Goal: Information Seeking & Learning: Check status

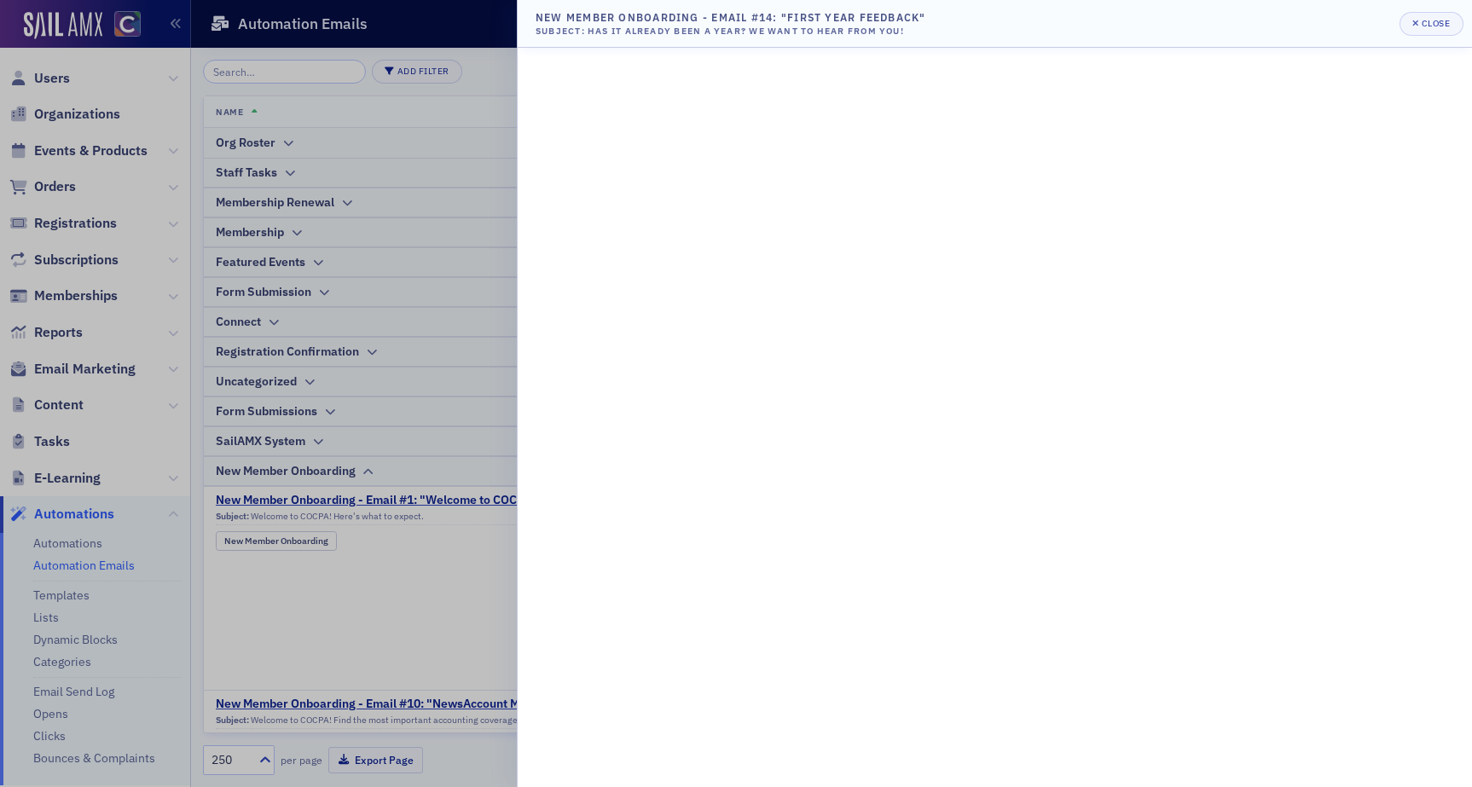
scroll to position [1121, 0]
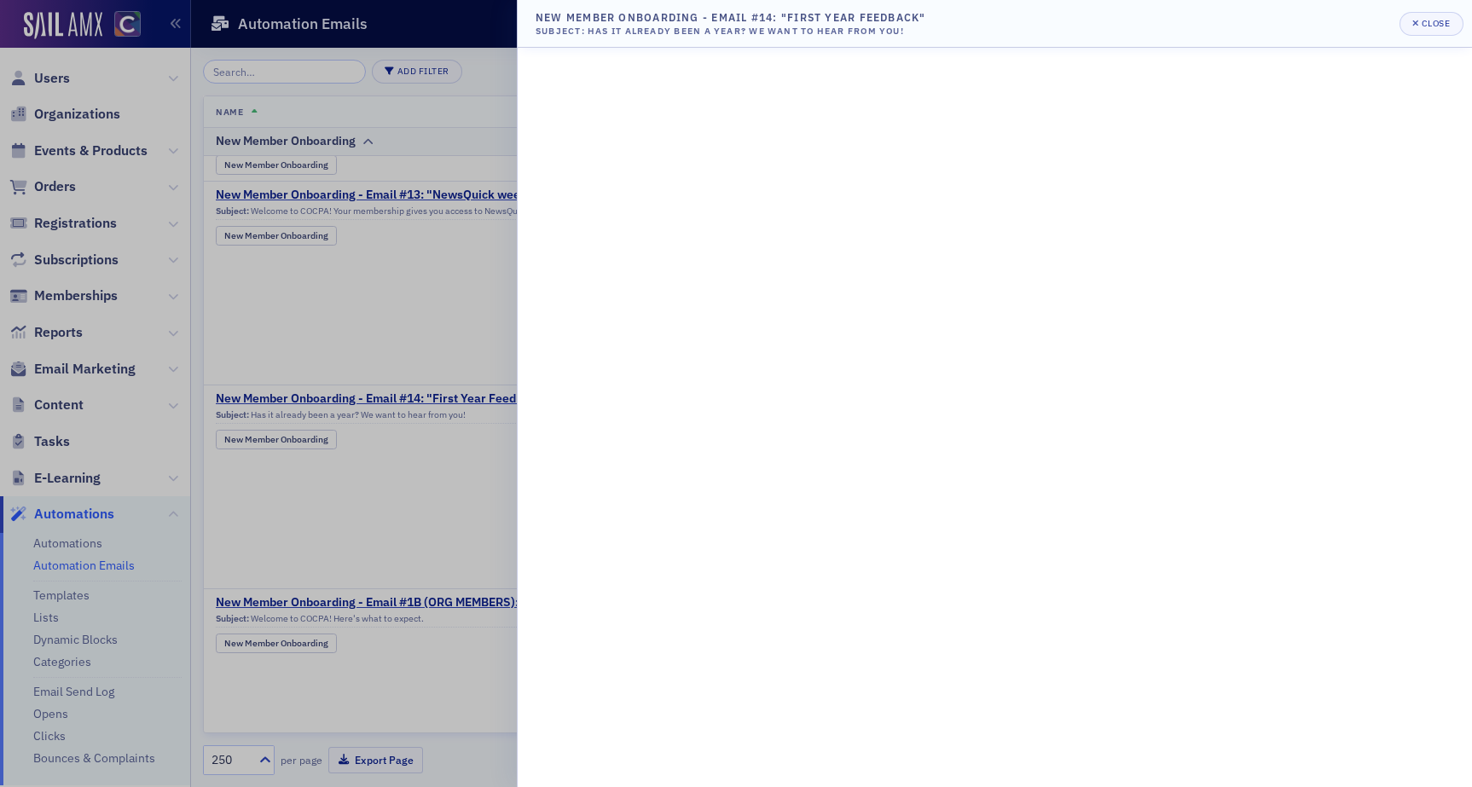
click at [98, 153] on div at bounding box center [736, 393] width 1472 height 787
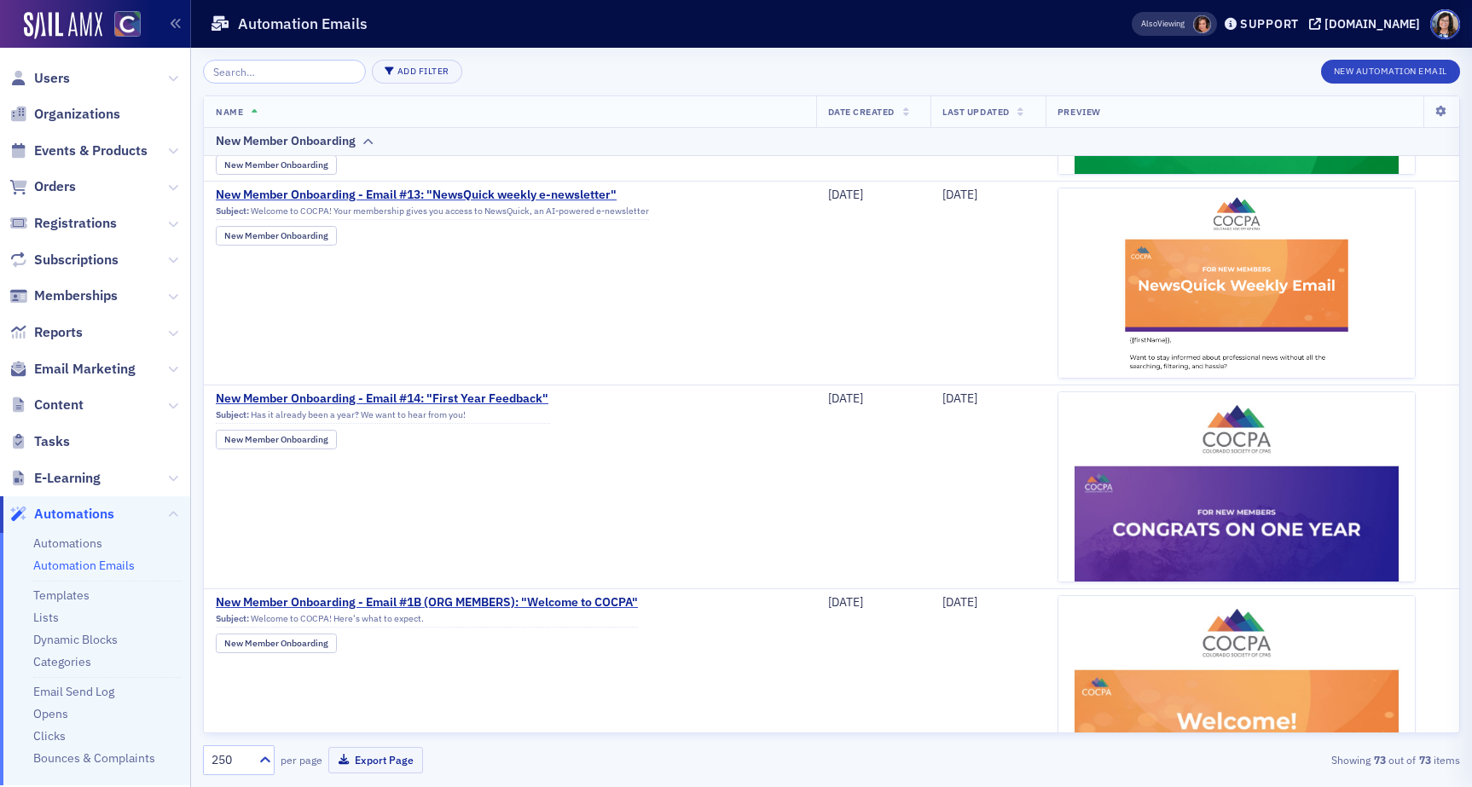
click at [96, 149] on div at bounding box center [736, 393] width 1472 height 787
click at [96, 152] on span "Events & Products" at bounding box center [90, 151] width 113 height 19
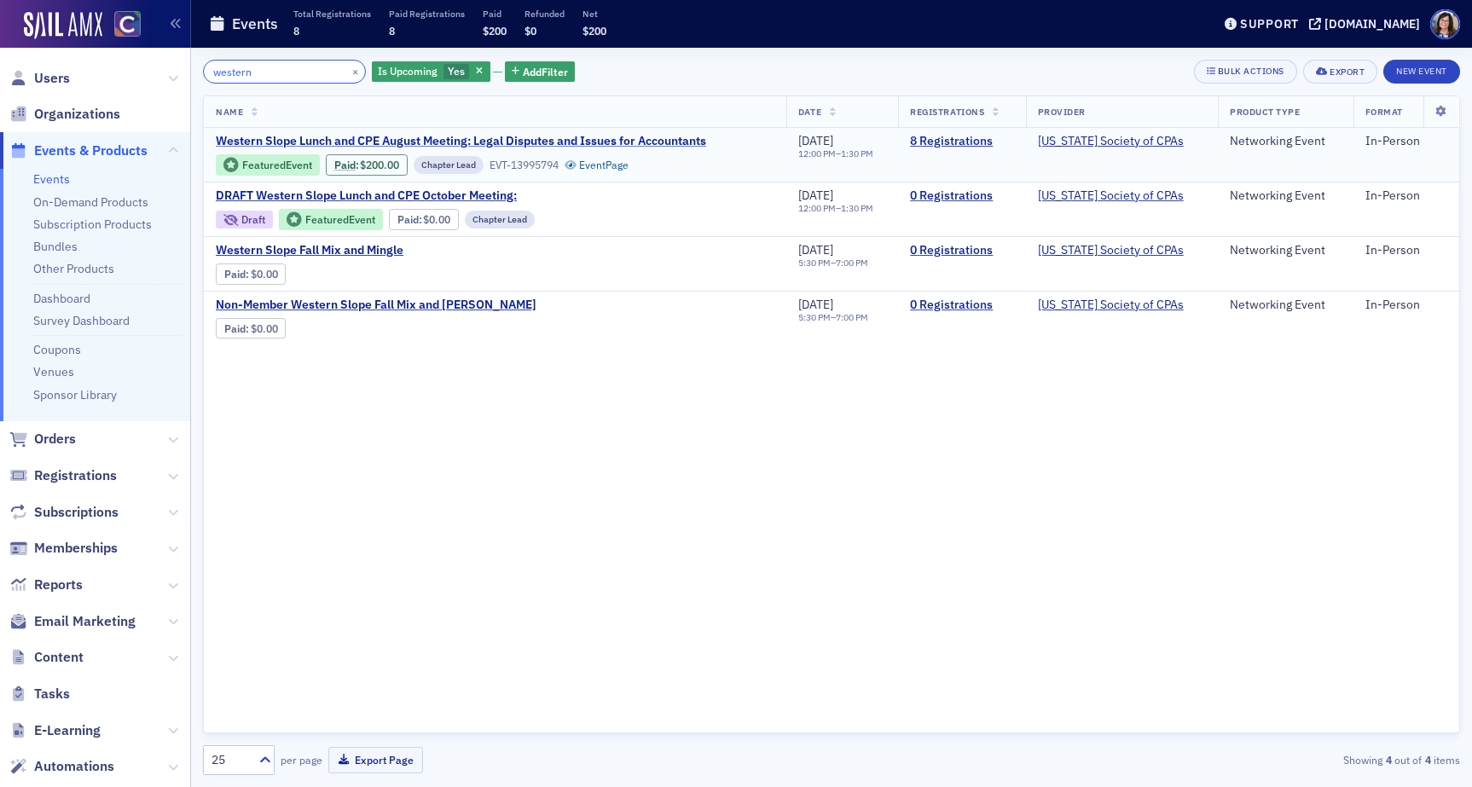
type input "western"
click at [656, 137] on span "Western Slope Lunch and CPE August Meeting: Legal Disputes and Issues for Accou…" at bounding box center [461, 141] width 490 height 15
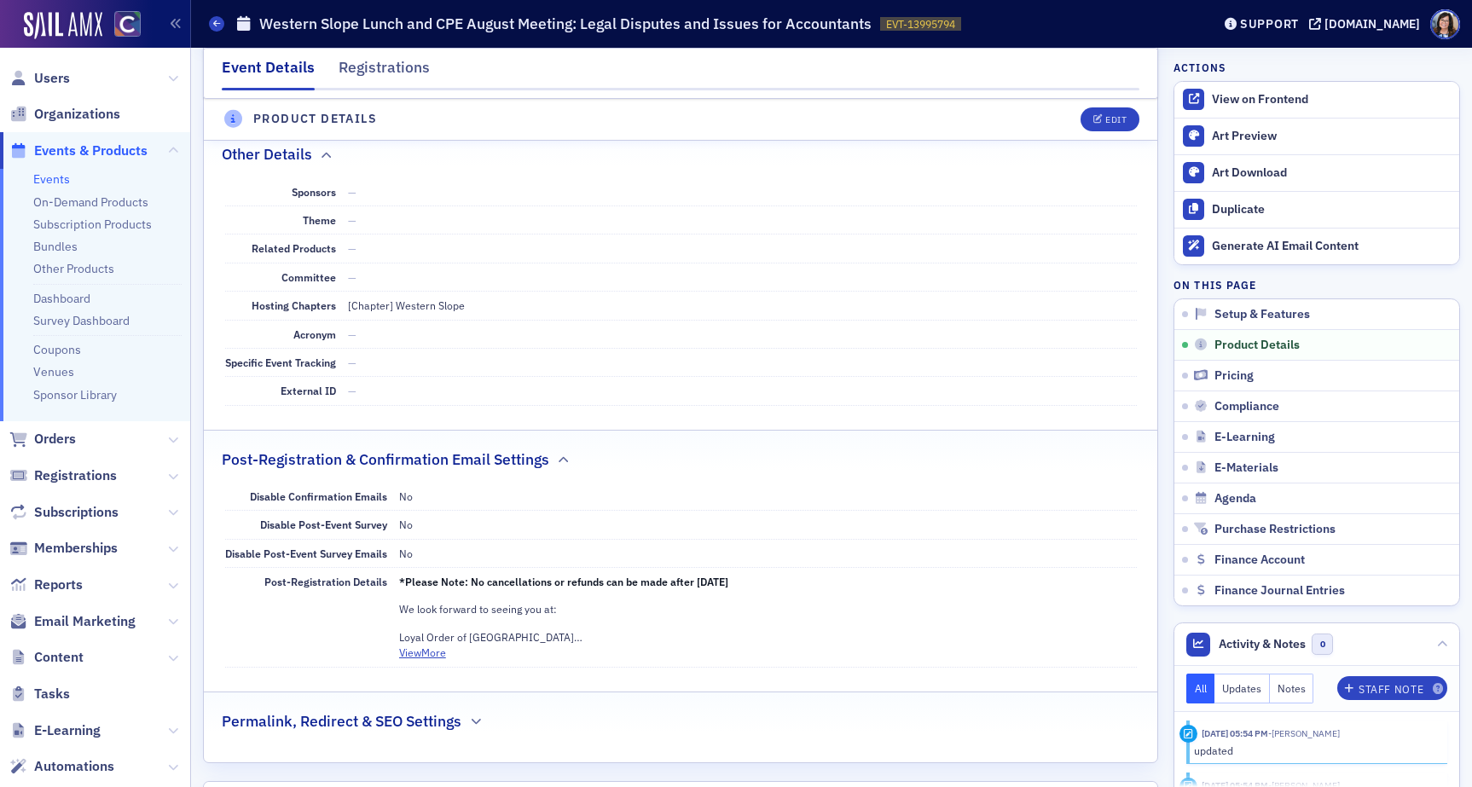
scroll to position [942, 0]
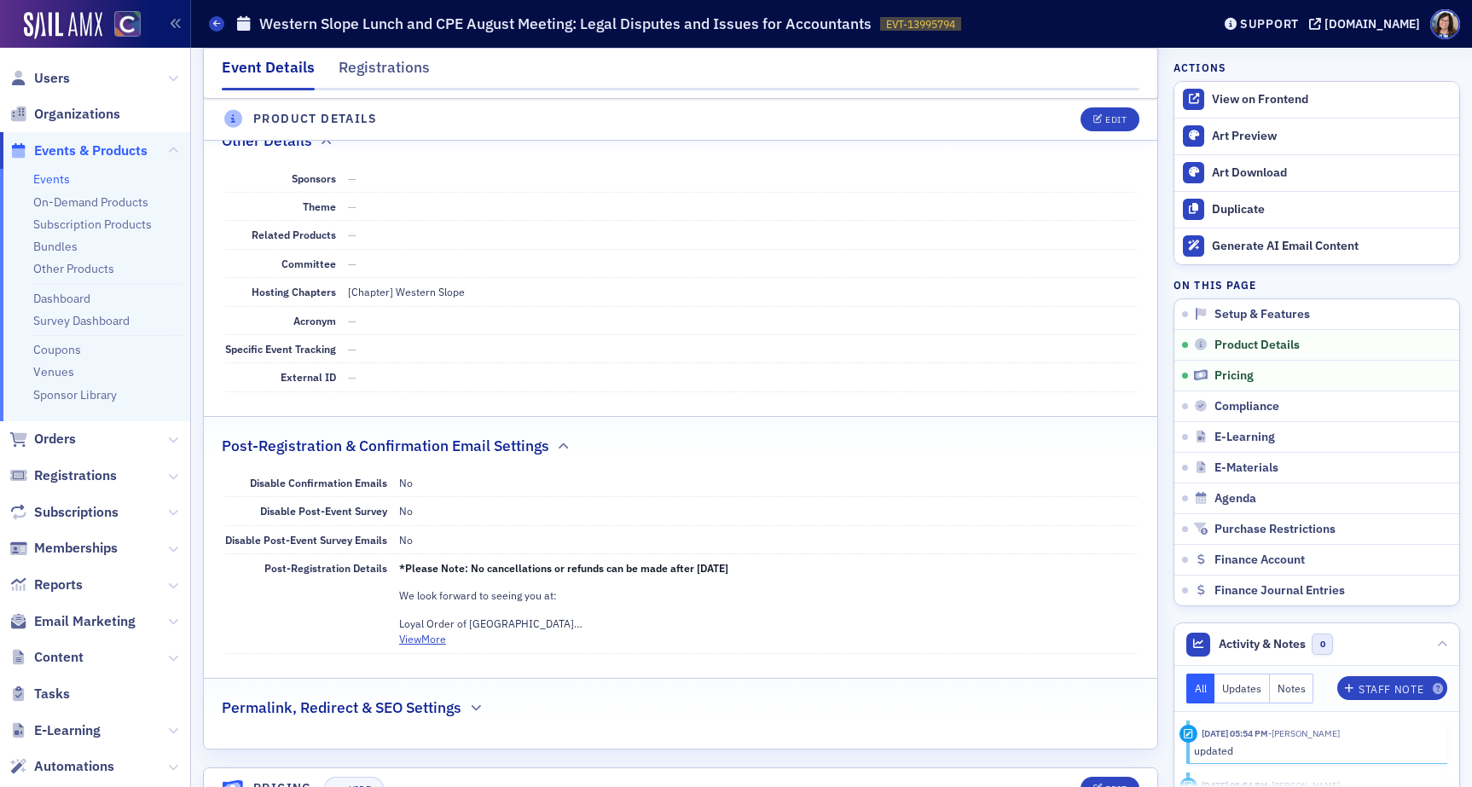
click at [86, 150] on span "Events & Products" at bounding box center [90, 151] width 113 height 19
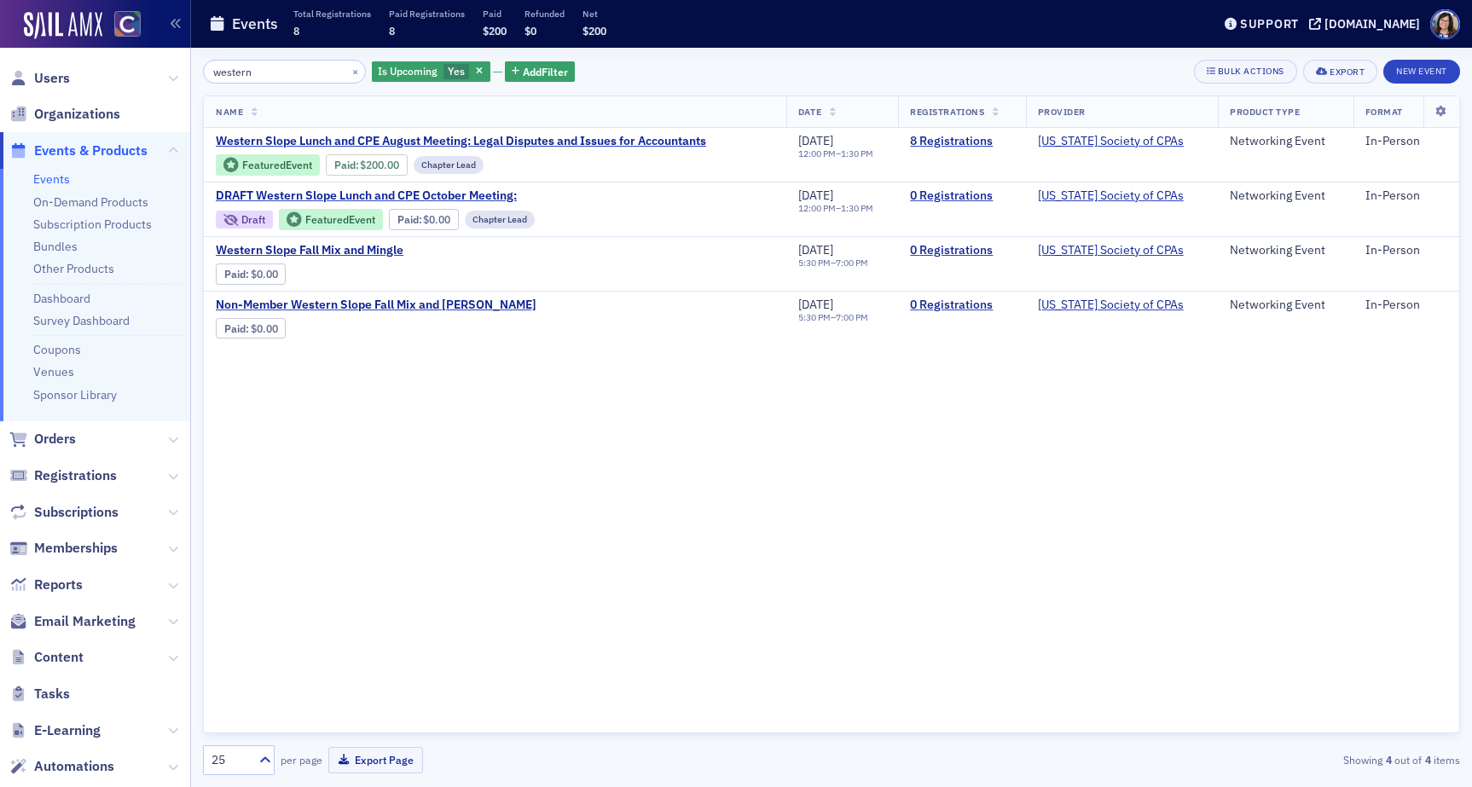
click at [476, 73] on icon "button" at bounding box center [479, 71] width 7 height 9
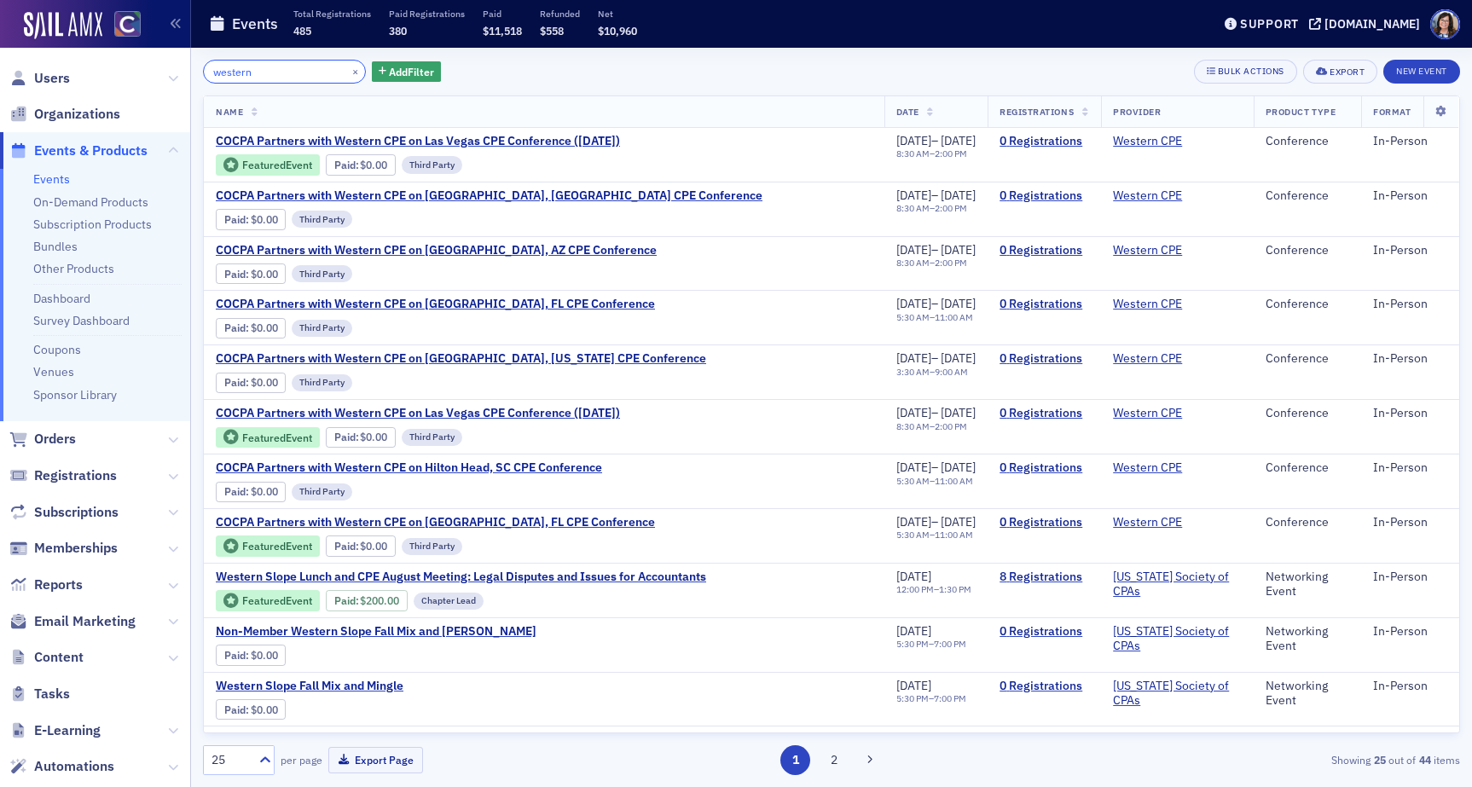
click at [291, 68] on input "western" at bounding box center [284, 72] width 163 height 24
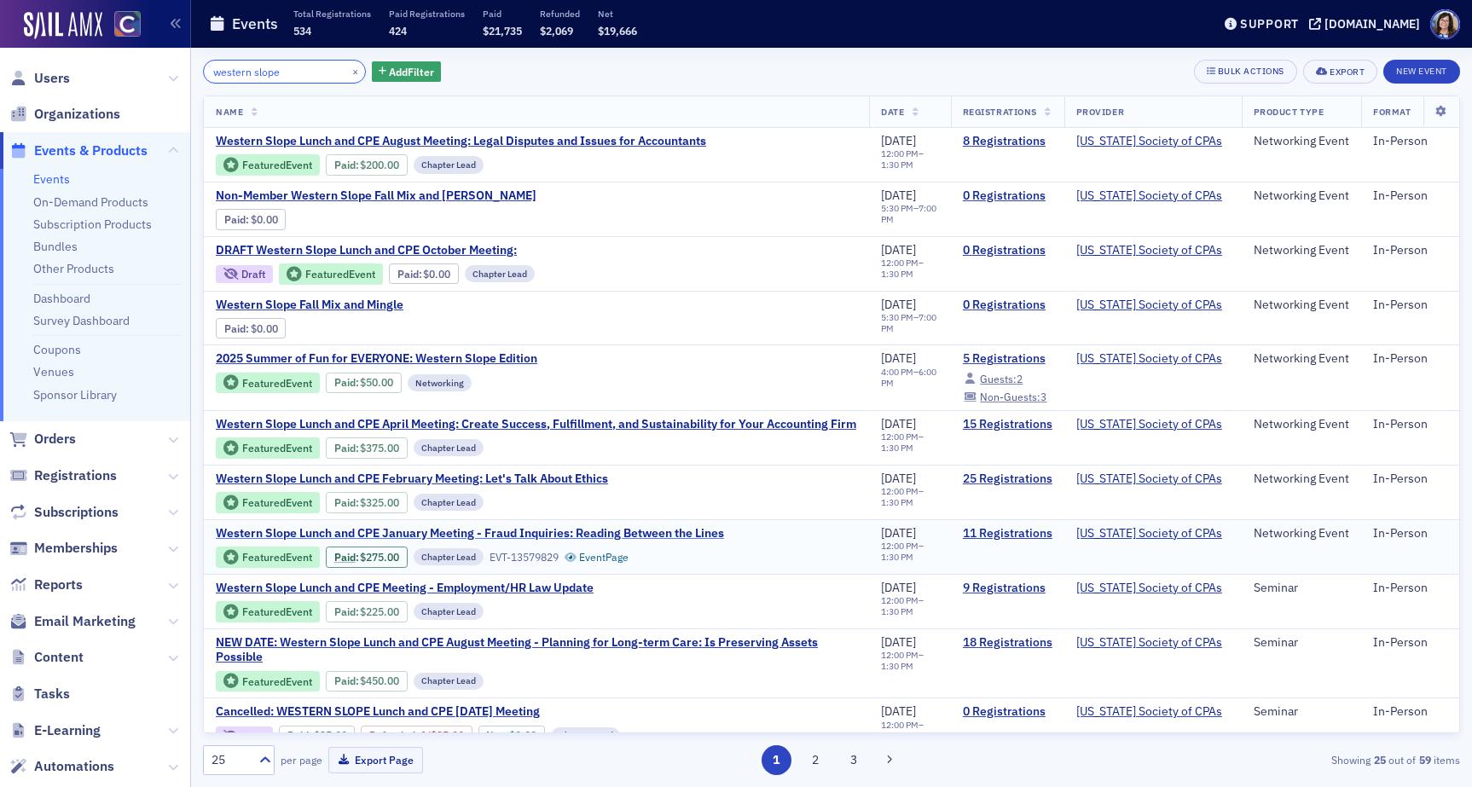
type input "western slope"
click at [542, 542] on span "Western Slope Lunch and CPE January Meeting - Fraud Inquiries: Reading Between …" at bounding box center [470, 533] width 508 height 15
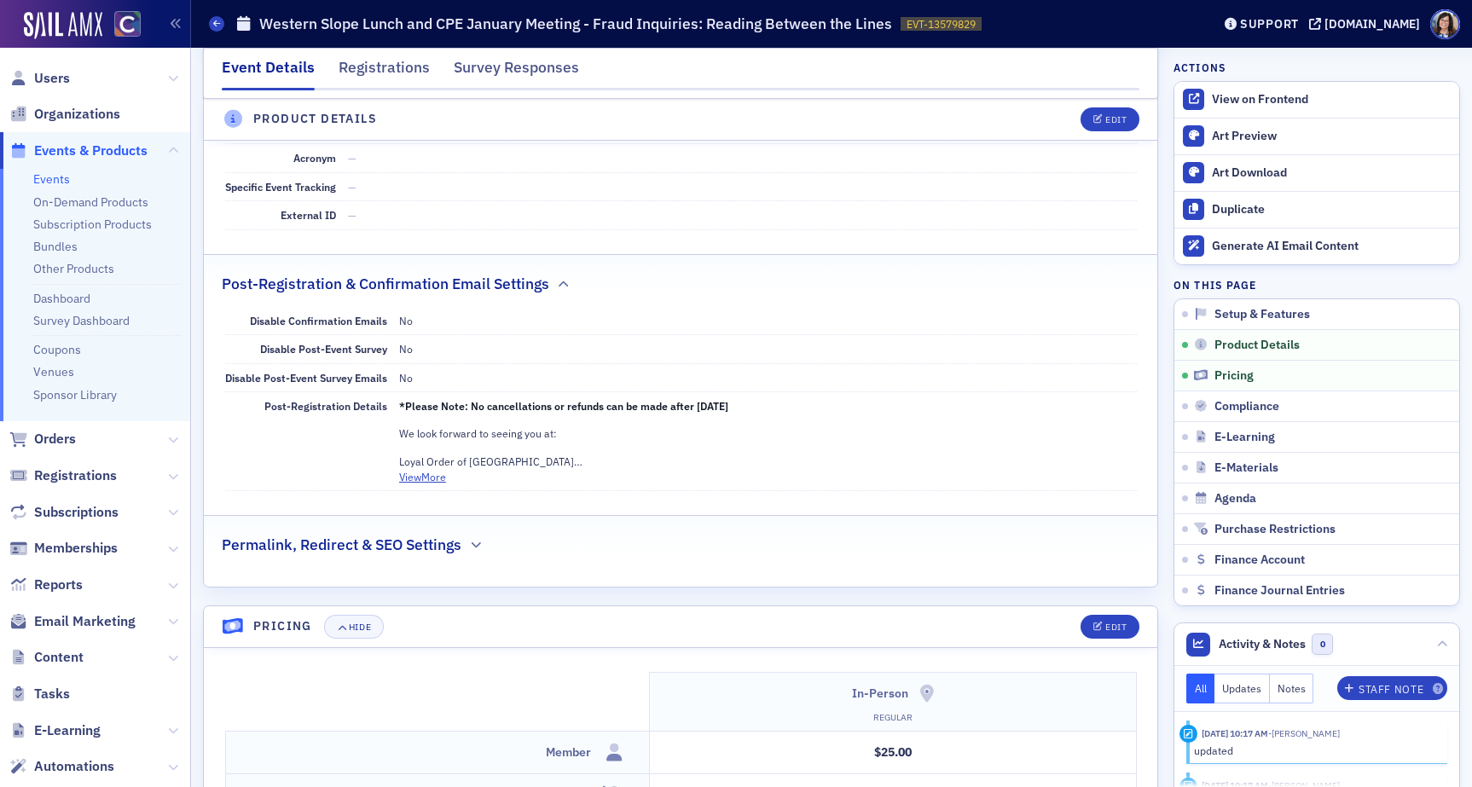
scroll to position [1215, 0]
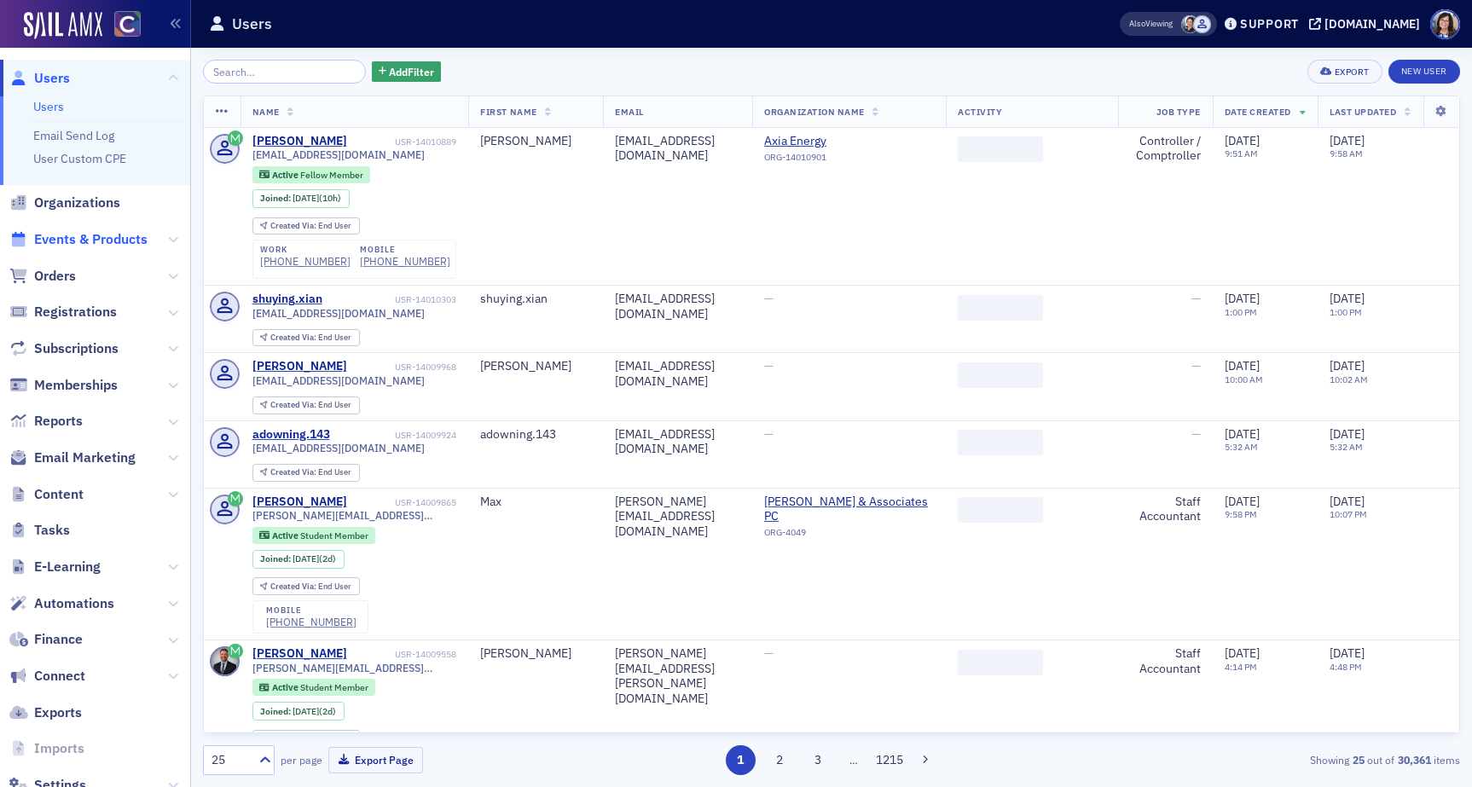
click at [96, 239] on span "Events & Products" at bounding box center [90, 239] width 113 height 19
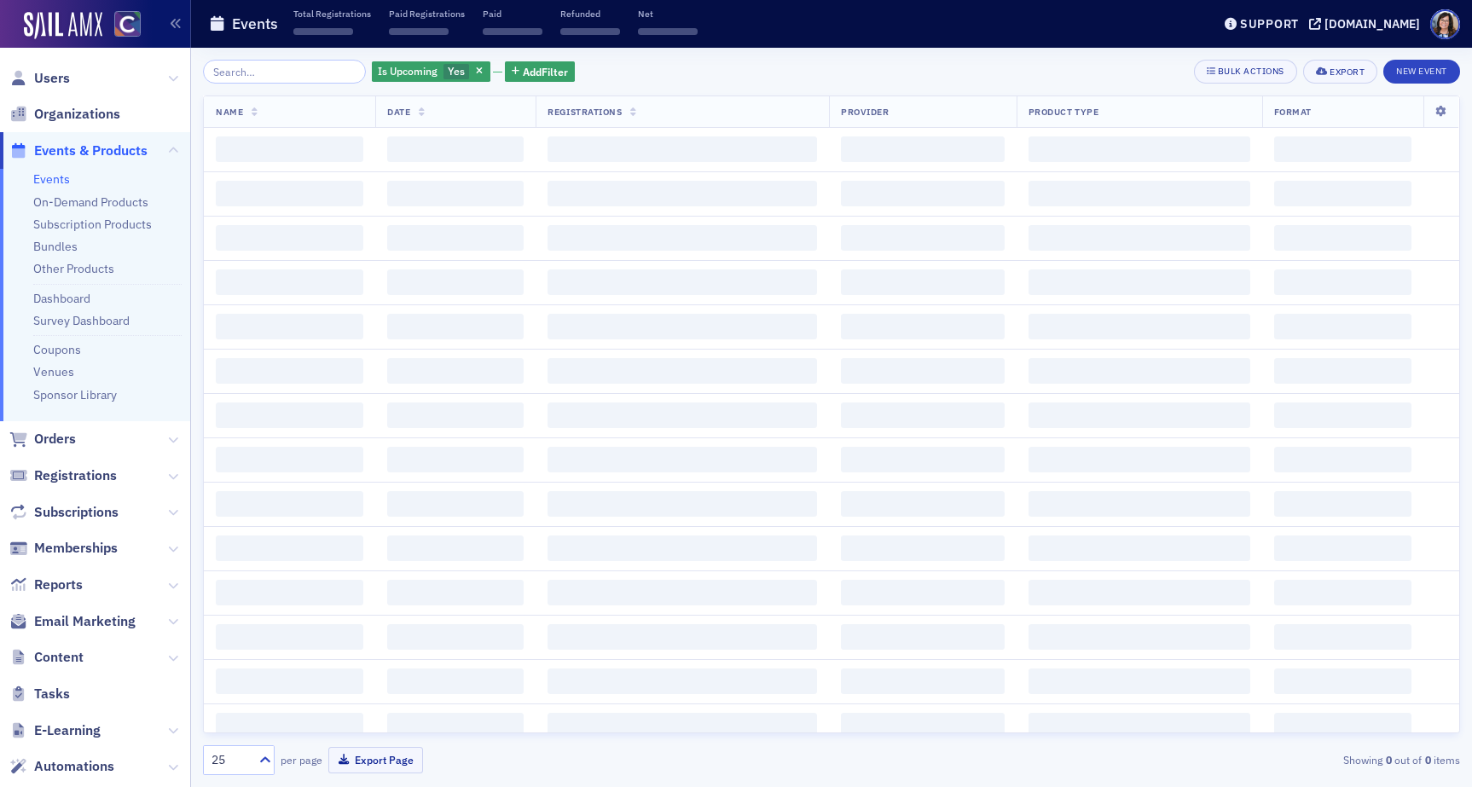
click at [265, 72] on input "search" at bounding box center [284, 72] width 163 height 24
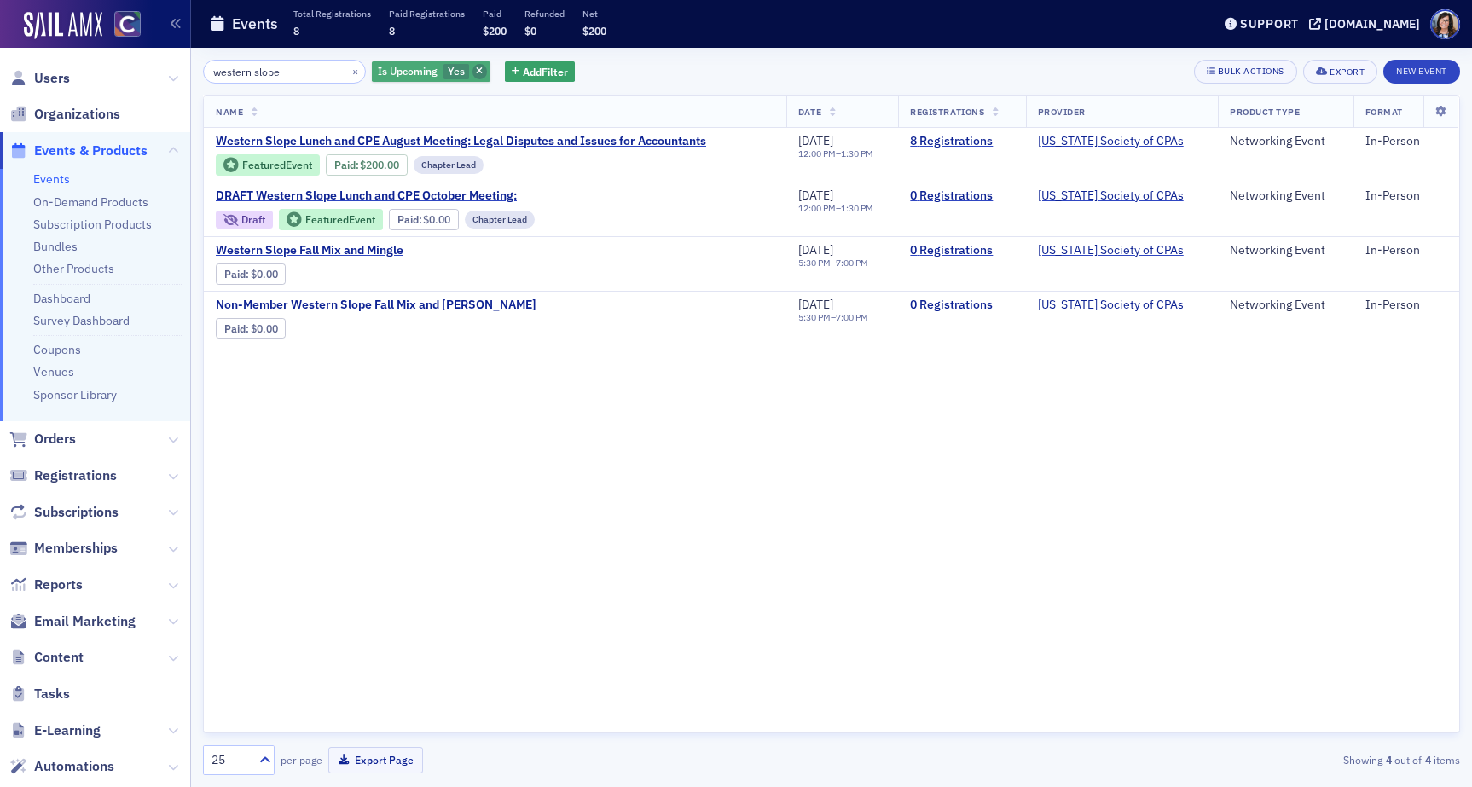
type input "western slope"
click at [476, 69] on icon "button" at bounding box center [479, 71] width 7 height 9
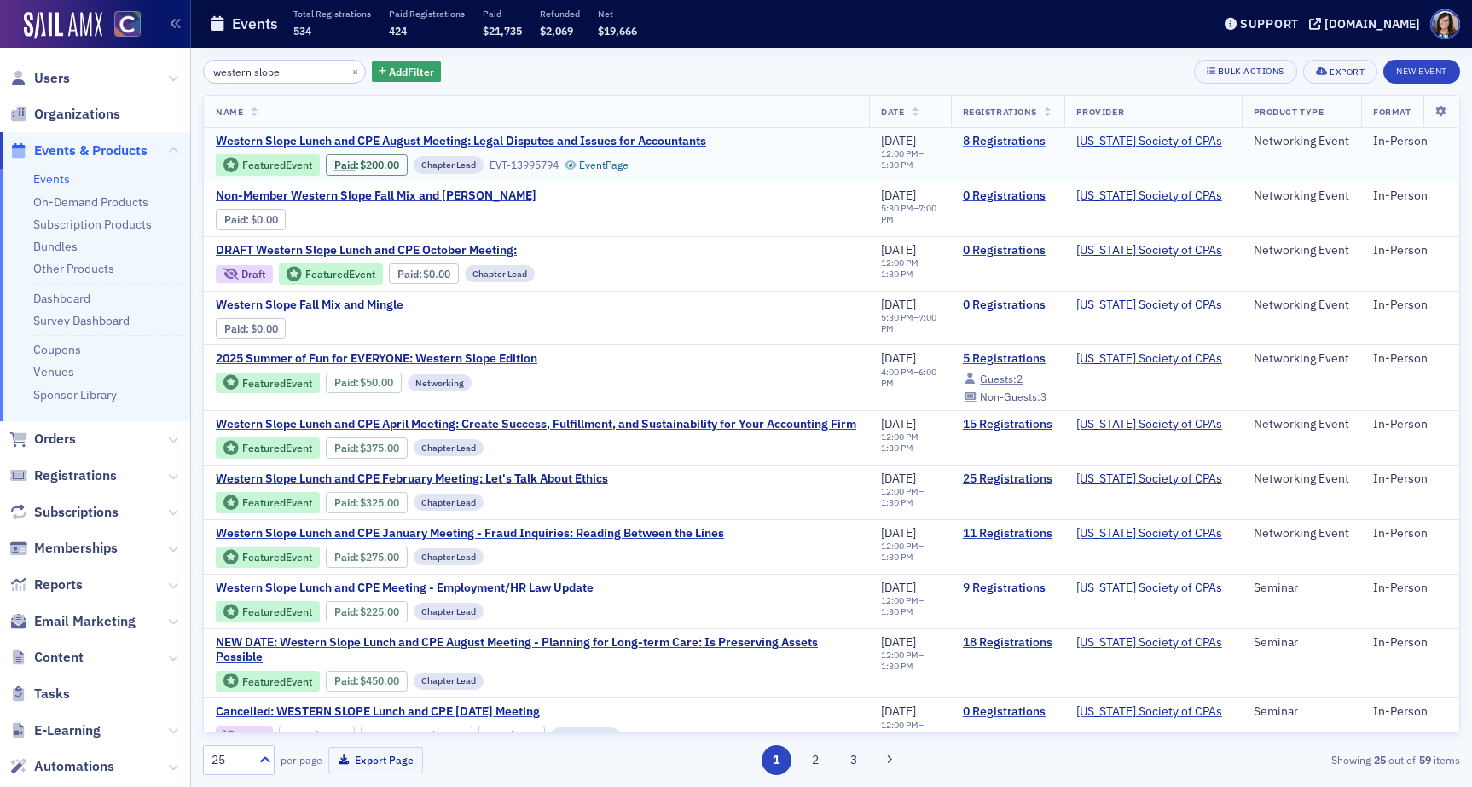
click at [1015, 141] on link "8 Registrations" at bounding box center [1008, 141] width 90 height 15
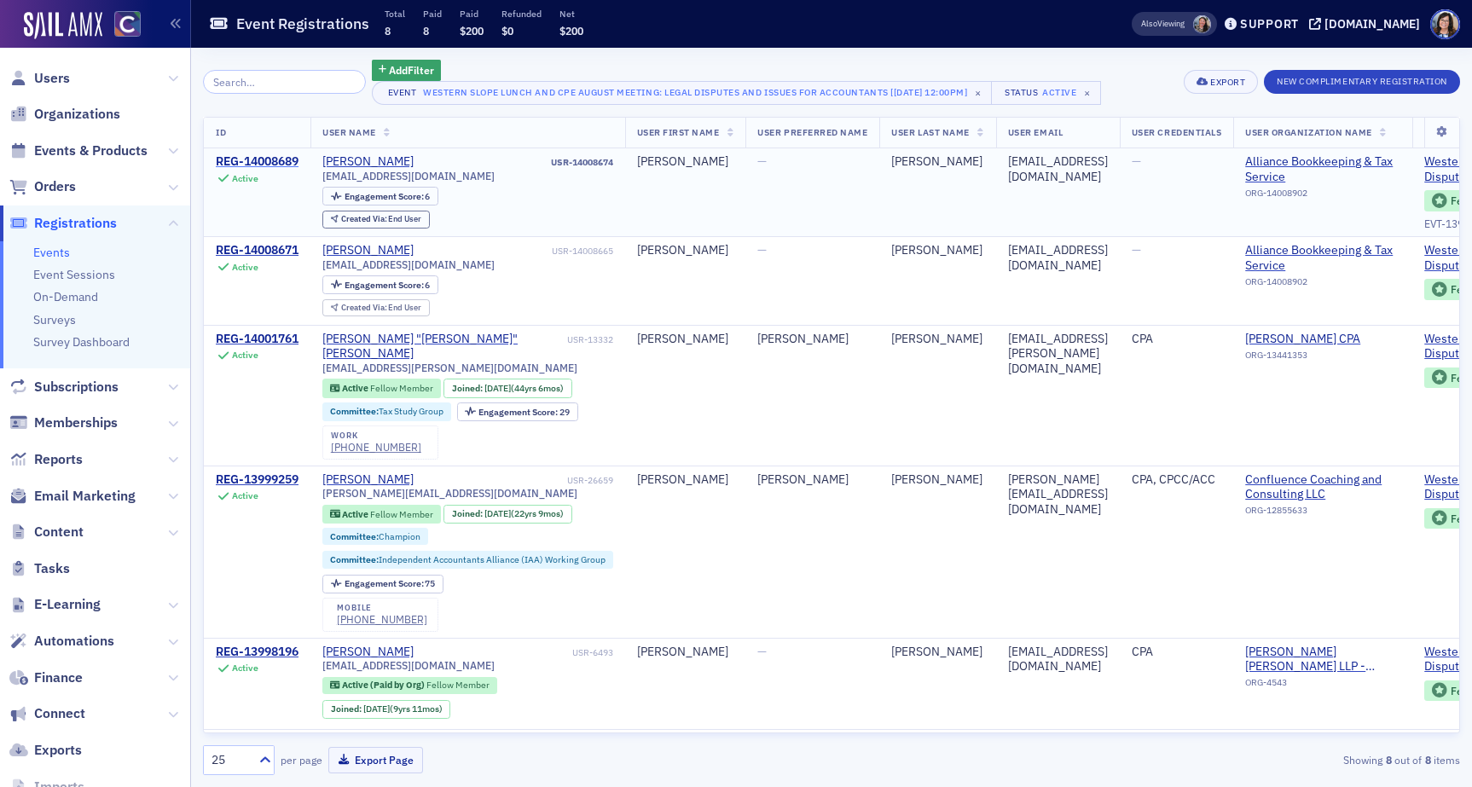
click at [247, 160] on div "REG-14008689" at bounding box center [257, 161] width 83 height 15
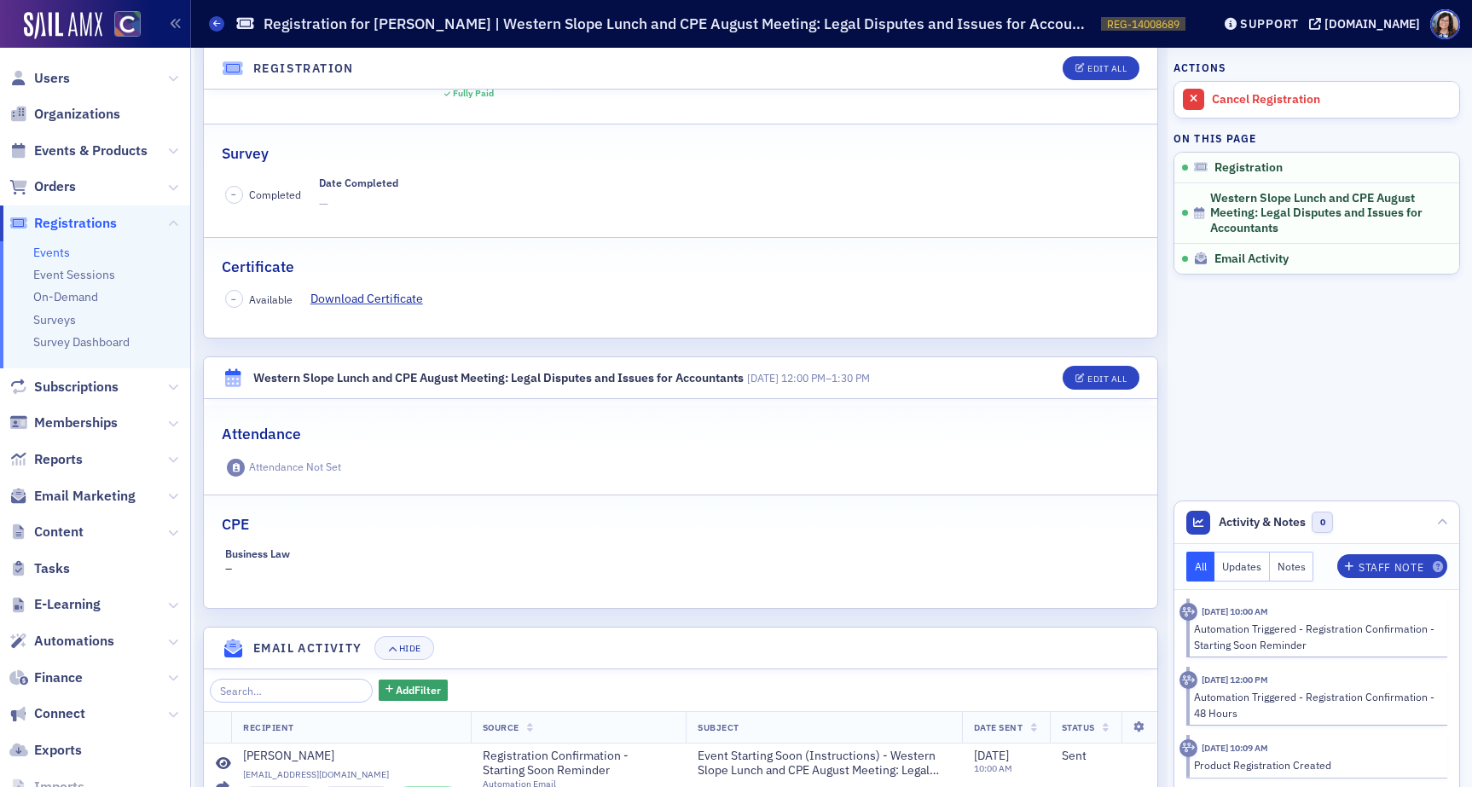
scroll to position [238, 0]
click at [109, 151] on span "Events & Products" at bounding box center [90, 151] width 113 height 19
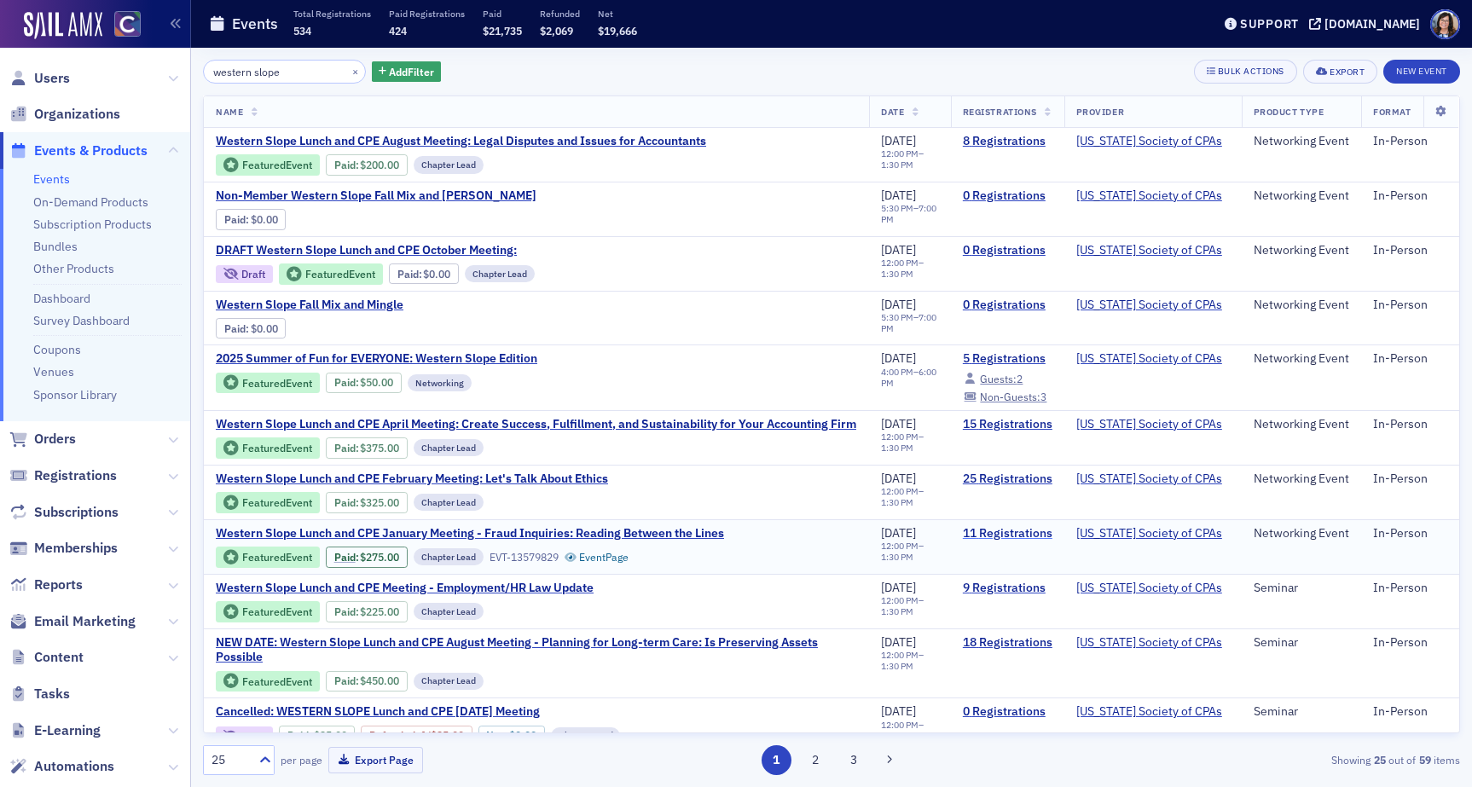
click at [1007, 542] on link "11 Registrations" at bounding box center [1008, 533] width 90 height 15
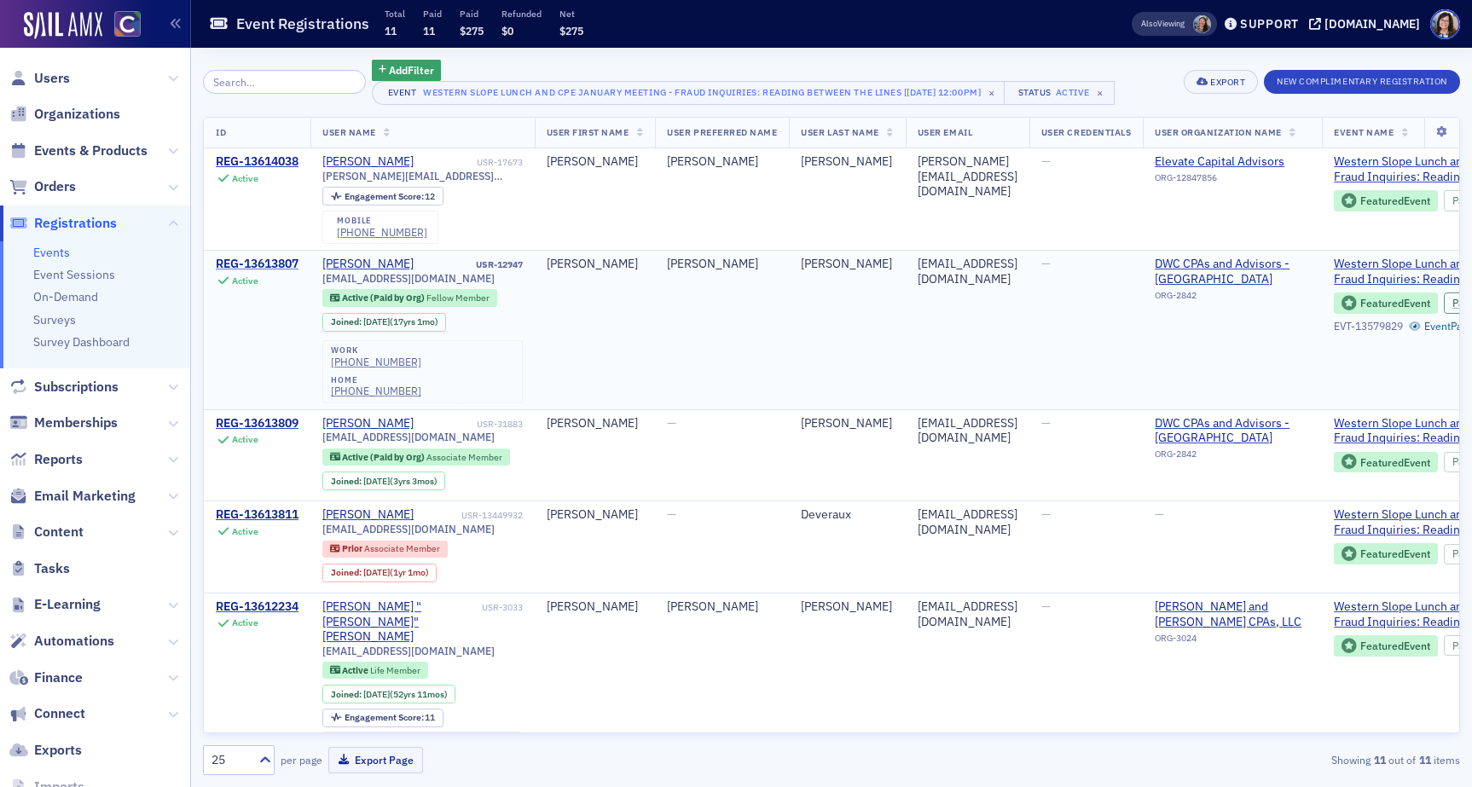
click at [267, 266] on div "REG-13613807" at bounding box center [257, 264] width 83 height 15
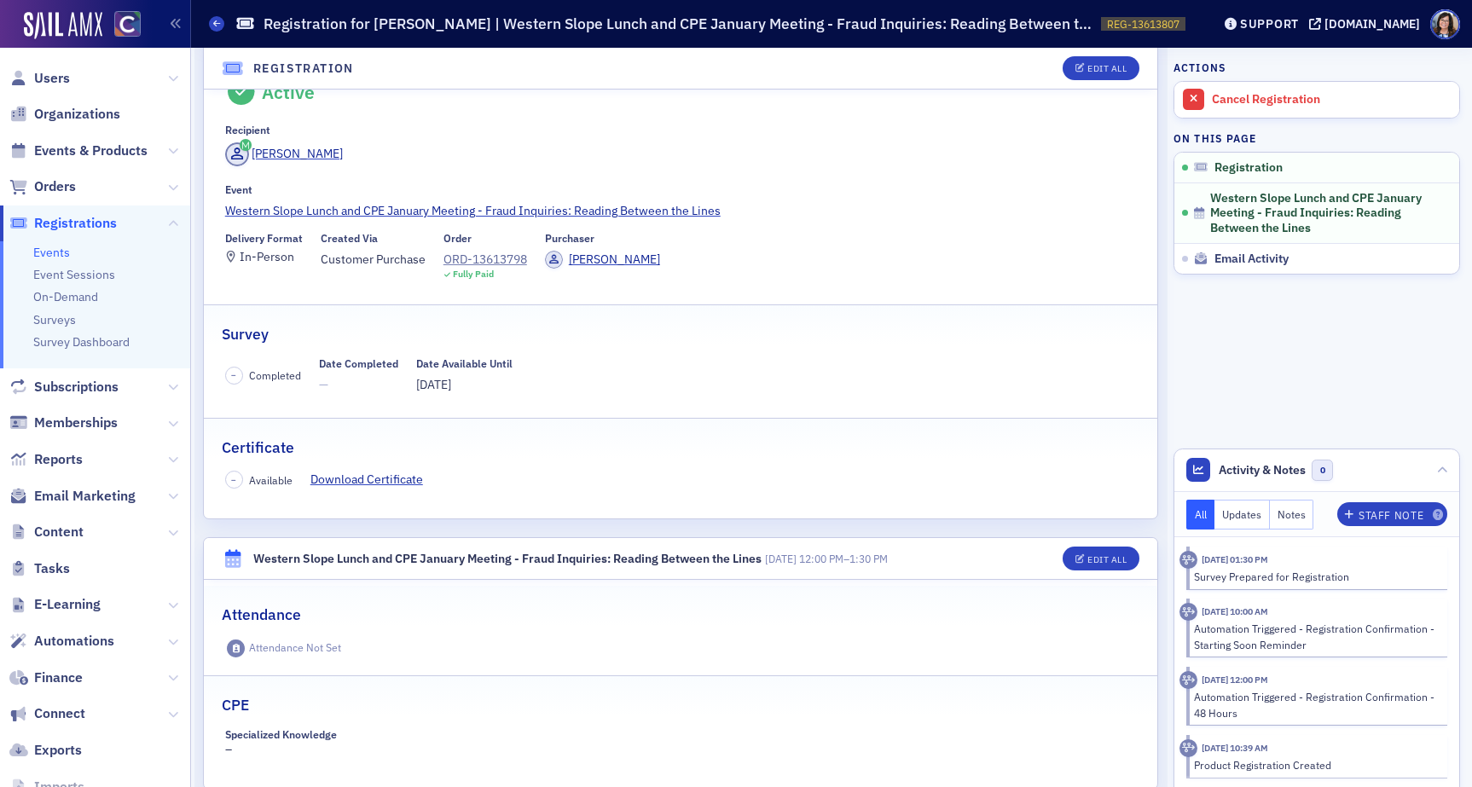
scroll to position [54, 0]
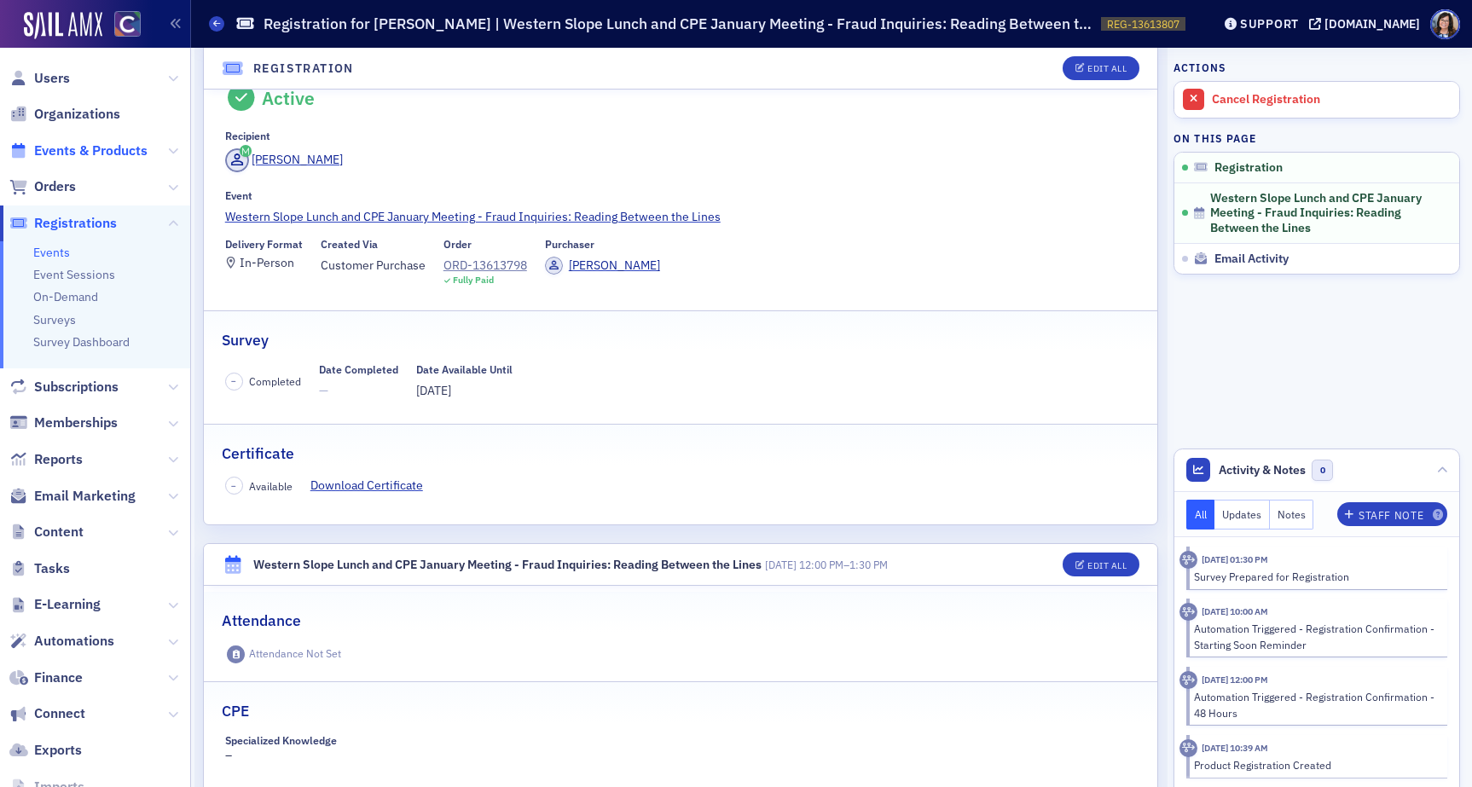
click at [84, 146] on span "Events & Products" at bounding box center [90, 151] width 113 height 19
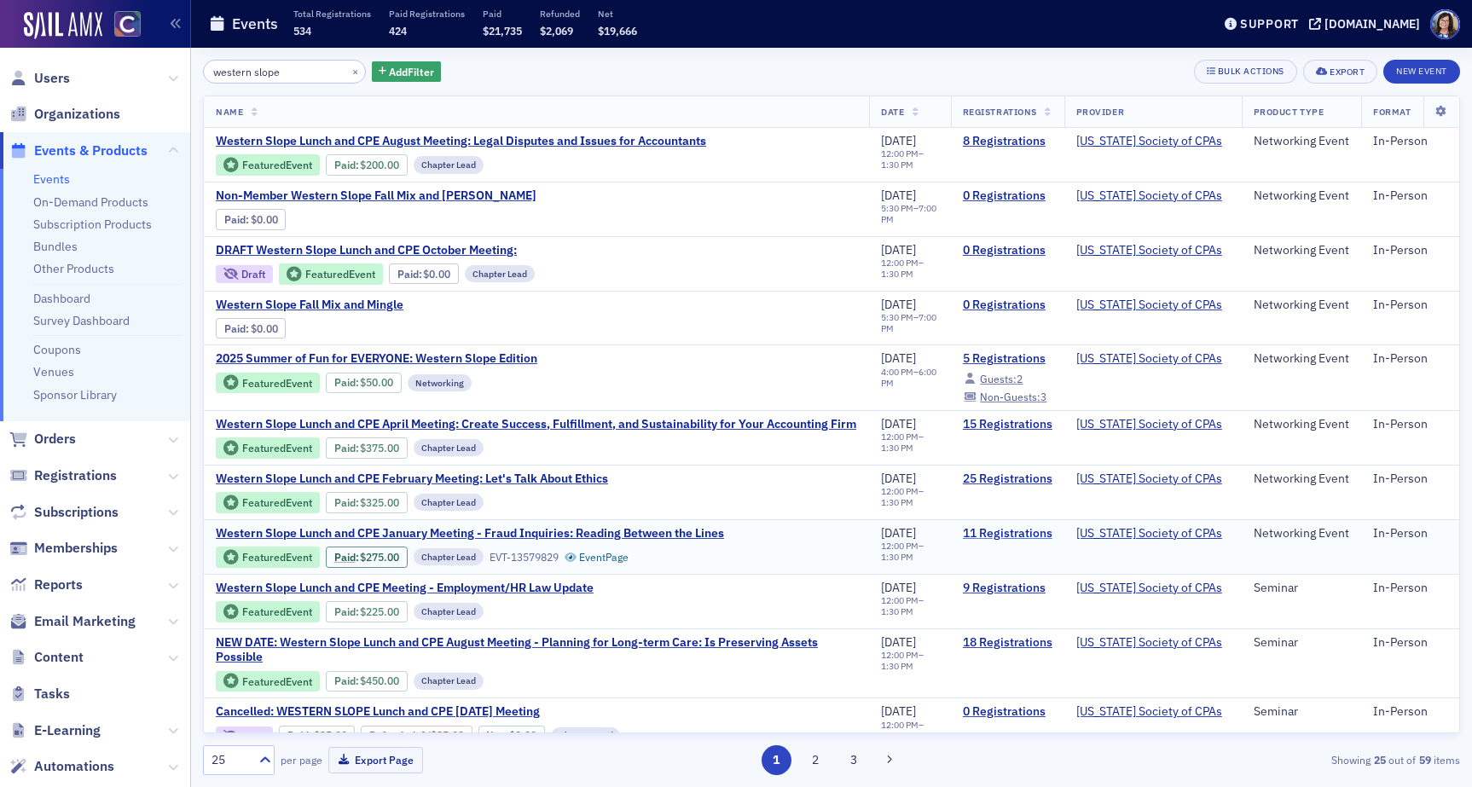
click at [1010, 542] on link "11 Registrations" at bounding box center [1008, 533] width 90 height 15
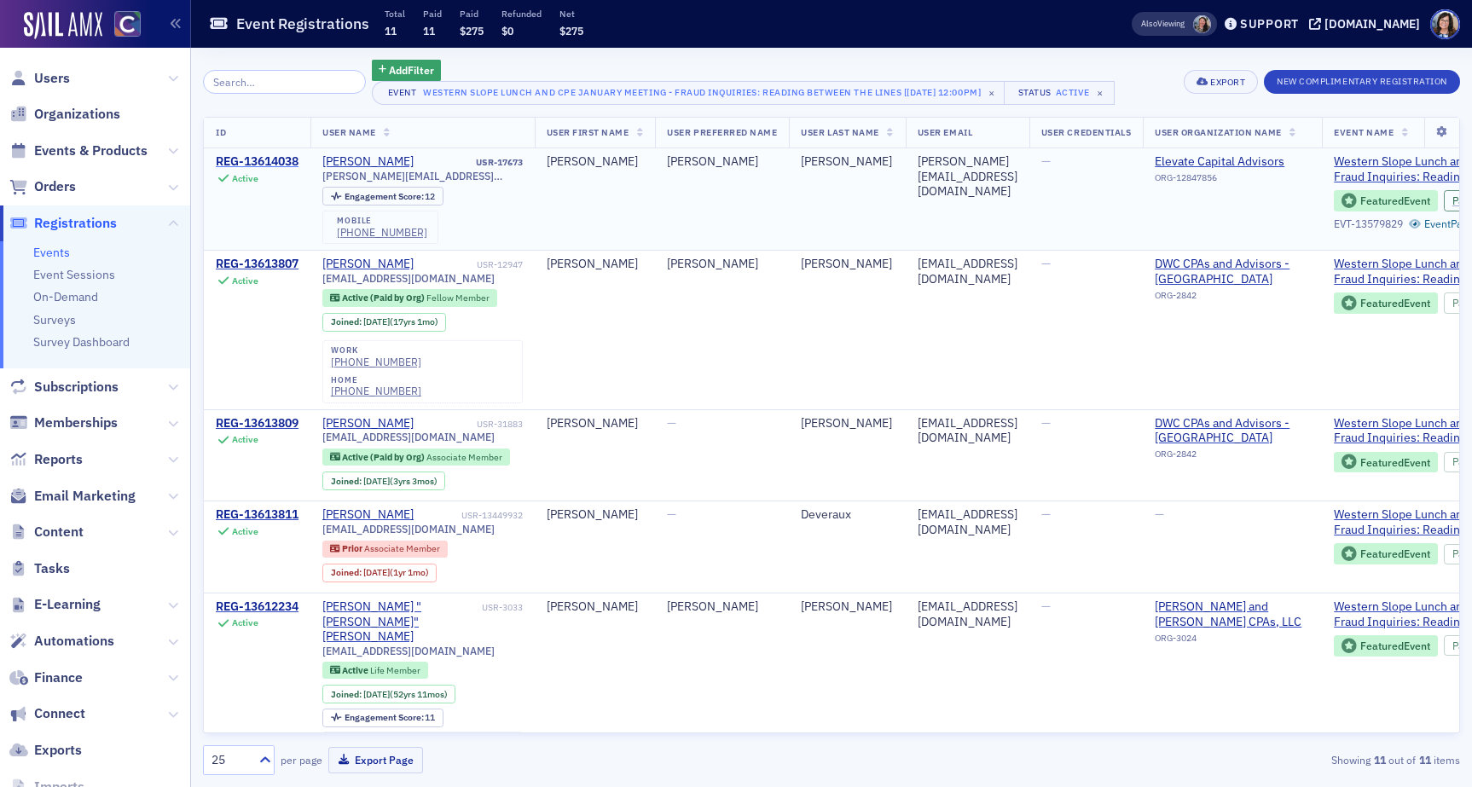
click at [229, 160] on div "REG-13614038" at bounding box center [257, 161] width 83 height 15
